Goal: Entertainment & Leisure: Consume media (video, audio)

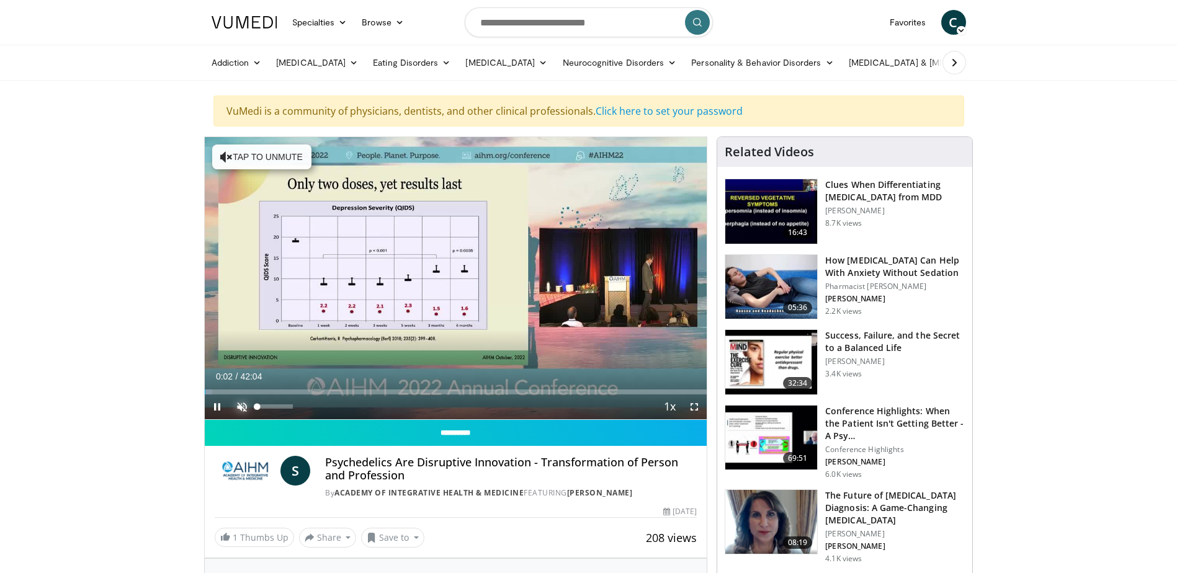
click at [237, 404] on span "Video Player" at bounding box center [241, 406] width 25 height 25
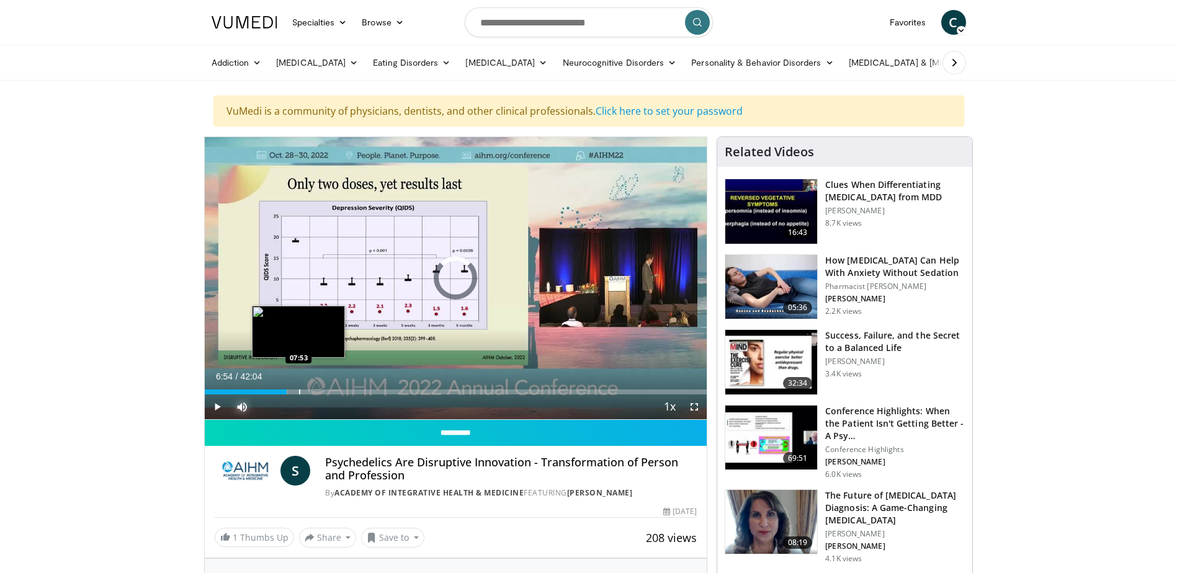
drag, startPoint x: 272, startPoint y: 389, endPoint x: 299, endPoint y: 388, distance: 26.7
click at [299, 388] on div "Loaded : 16.61% 07:38 07:53" at bounding box center [456, 389] width 502 height 12
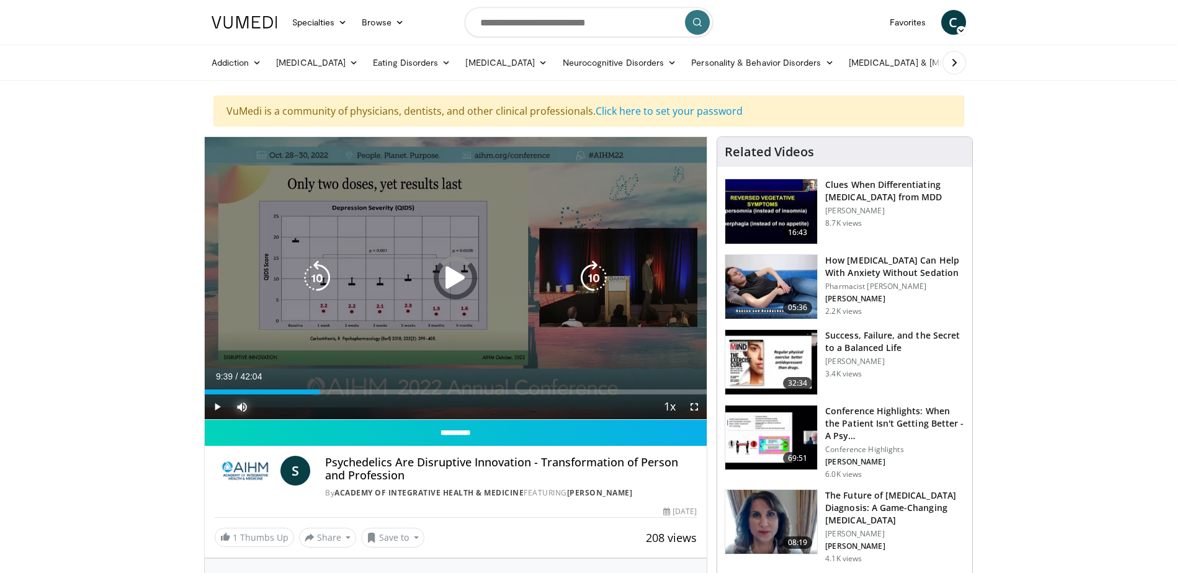
click at [319, 386] on div "Loaded : 19.81% 07:57 07:53" at bounding box center [456, 389] width 502 height 12
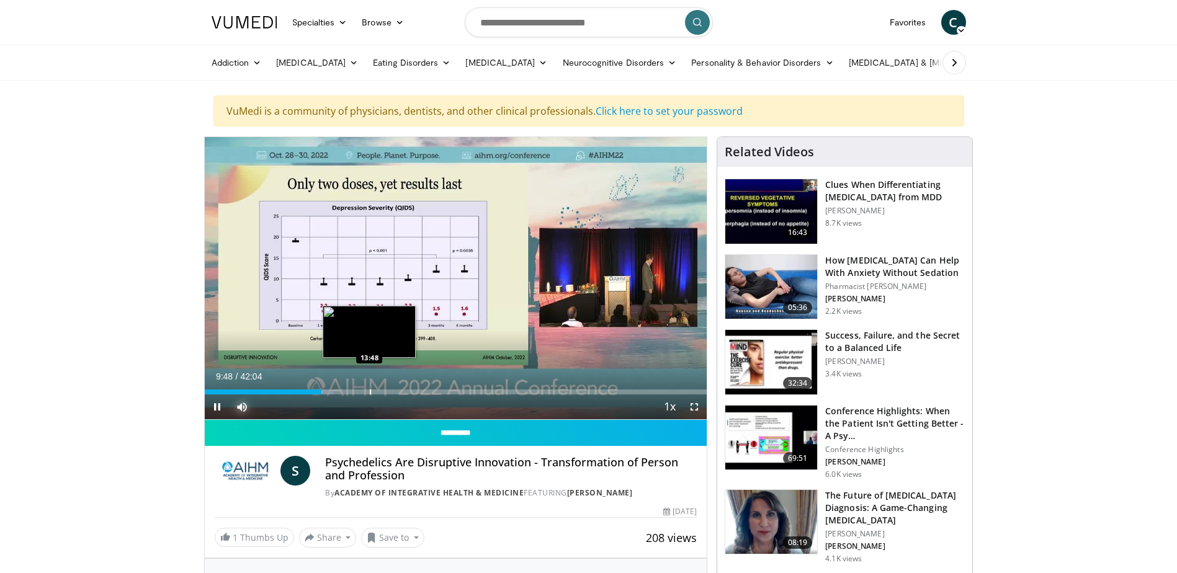
click at [370, 391] on div "Progress Bar" at bounding box center [370, 391] width 1 height 5
click at [399, 389] on div "Progress Bar" at bounding box center [399, 391] width 1 height 5
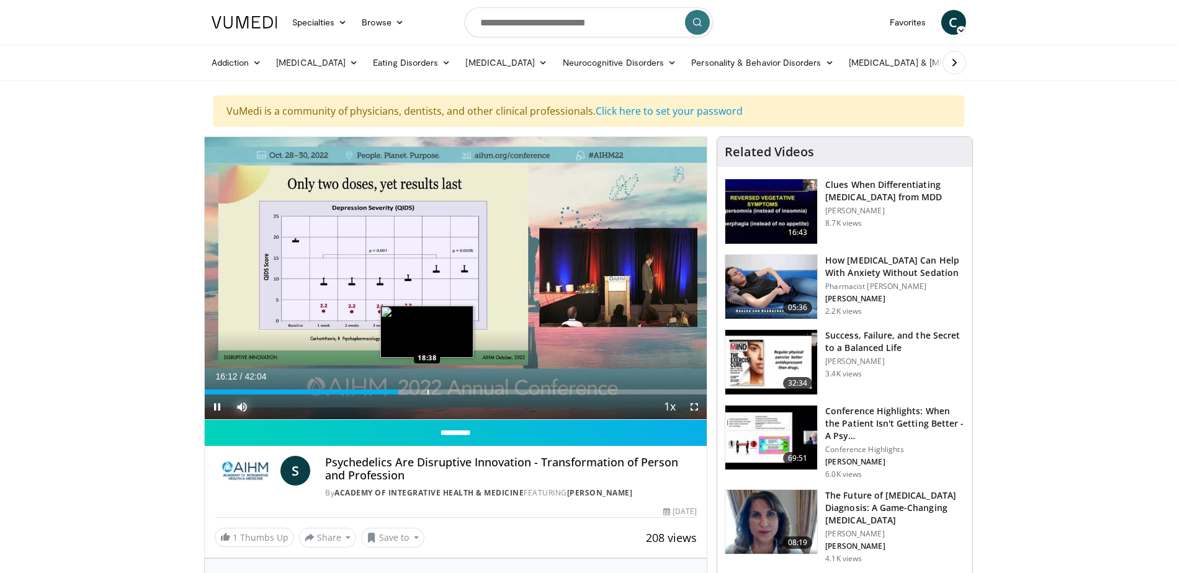
click at [427, 387] on div "Loaded : 41.14% 16:12 18:38" at bounding box center [456, 389] width 502 height 12
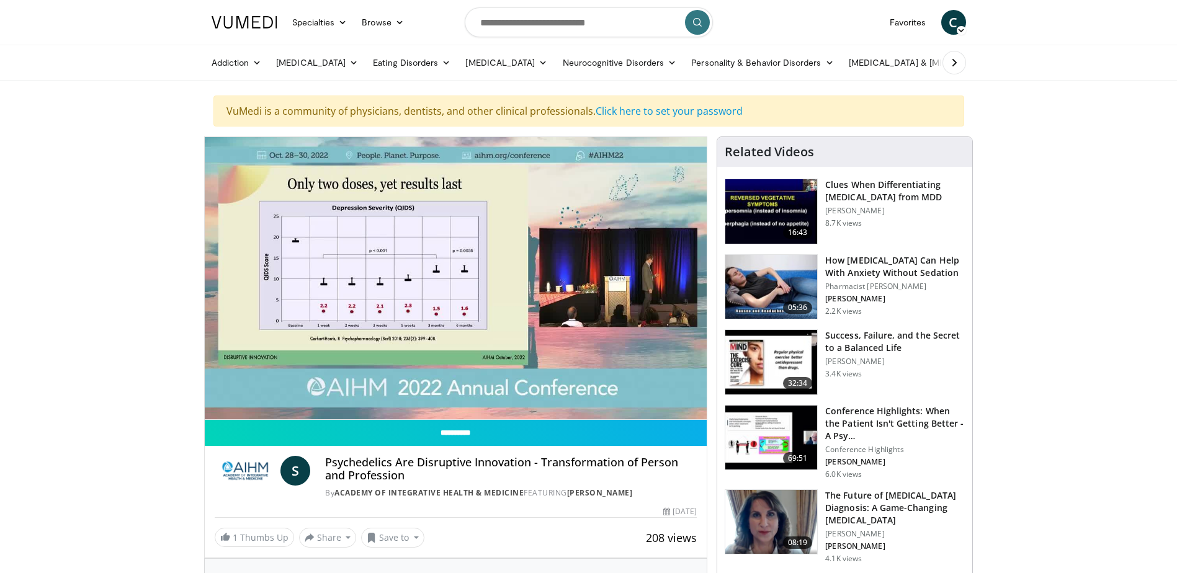
click at [286, 390] on div "10 seconds Tap to unmute" at bounding box center [456, 278] width 502 height 282
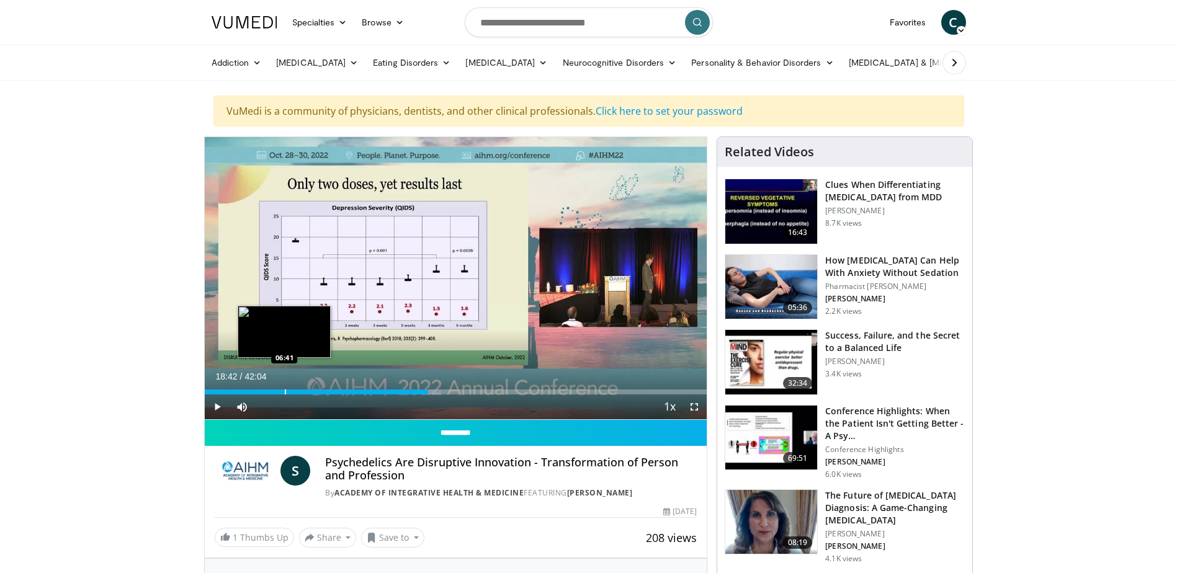
click at [285, 392] on div "Progress Bar" at bounding box center [285, 391] width 1 height 5
